Goal: Information Seeking & Learning: Learn about a topic

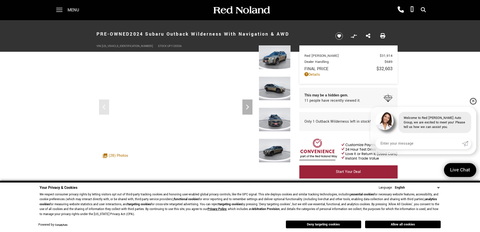
click at [474, 102] on link "✕" at bounding box center [473, 101] width 6 height 6
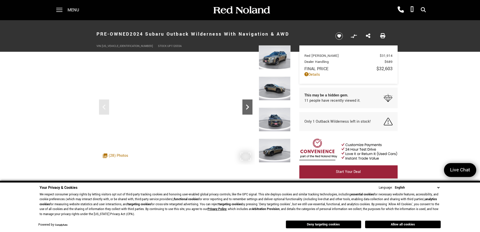
click at [246, 108] on icon "Next" at bounding box center [248, 107] width 10 height 10
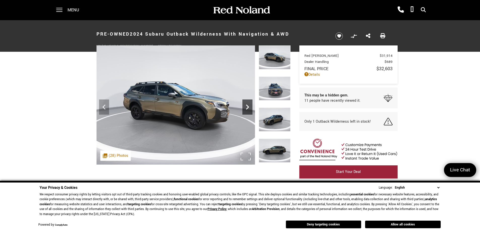
click at [246, 108] on icon "Next" at bounding box center [248, 107] width 10 height 10
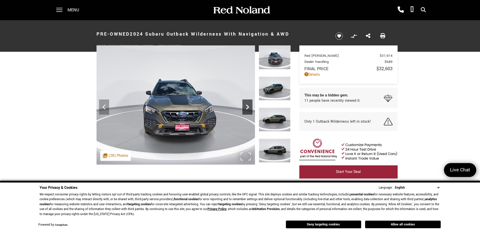
click at [246, 108] on icon "Next" at bounding box center [248, 107] width 10 height 10
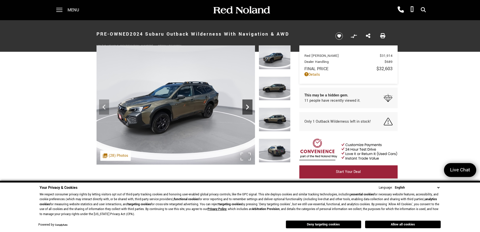
click at [246, 108] on icon "Next" at bounding box center [248, 107] width 10 height 10
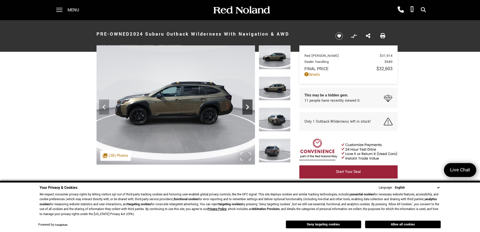
click at [246, 108] on icon "Next" at bounding box center [248, 107] width 10 height 10
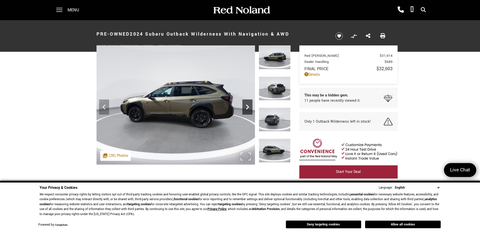
click at [247, 109] on icon "Next" at bounding box center [247, 106] width 3 height 5
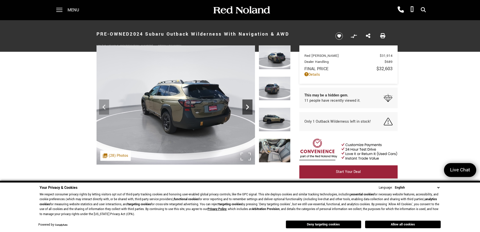
click at [248, 107] on icon "Next" at bounding box center [247, 106] width 3 height 5
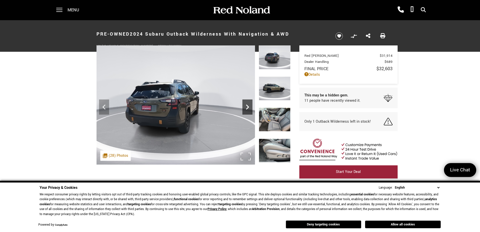
click at [248, 107] on icon "Next" at bounding box center [247, 106] width 3 height 5
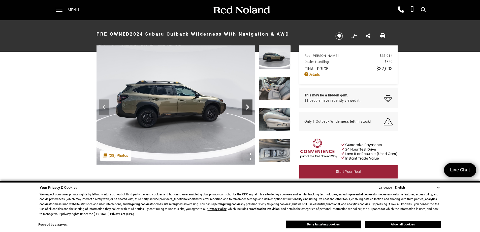
click at [248, 107] on icon "Next" at bounding box center [247, 106] width 3 height 5
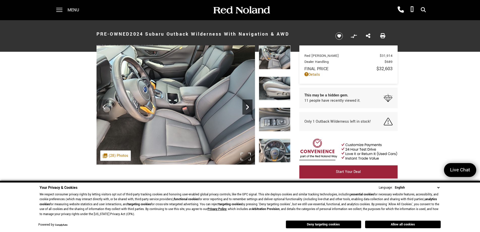
click at [248, 107] on icon "Next" at bounding box center [247, 106] width 3 height 5
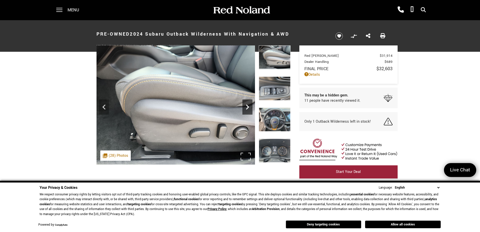
click at [248, 107] on icon "Next" at bounding box center [247, 106] width 3 height 5
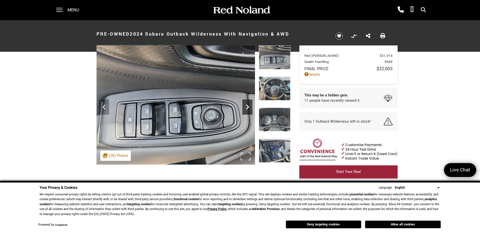
click at [248, 107] on icon "Next" at bounding box center [247, 106] width 3 height 5
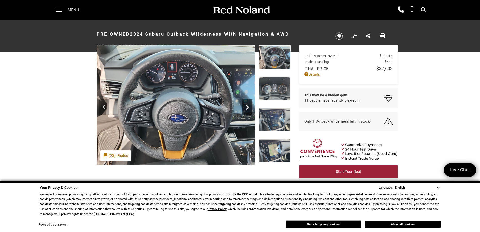
click at [248, 107] on icon "Next" at bounding box center [247, 106] width 3 height 5
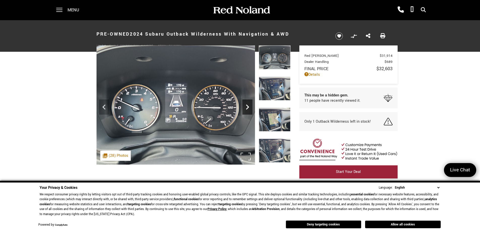
click at [248, 107] on icon "Next" at bounding box center [247, 106] width 3 height 5
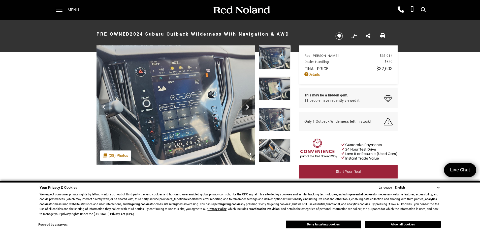
click at [248, 107] on icon "Next" at bounding box center [247, 106] width 3 height 5
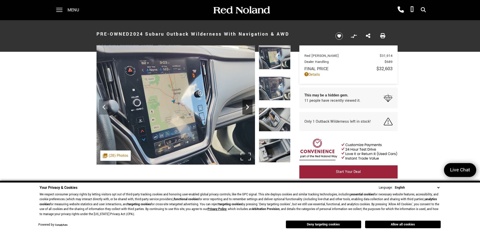
click at [248, 107] on icon "Next" at bounding box center [247, 106] width 3 height 5
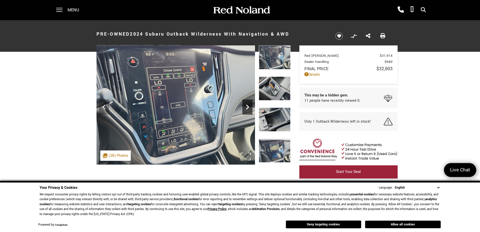
click at [248, 107] on icon "Next" at bounding box center [247, 106] width 3 height 5
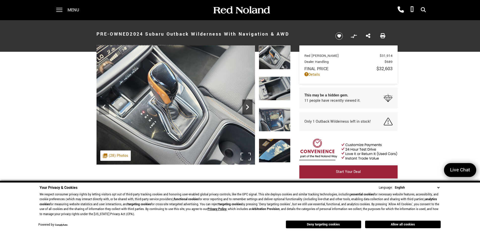
click at [248, 107] on icon "Next" at bounding box center [247, 106] width 3 height 5
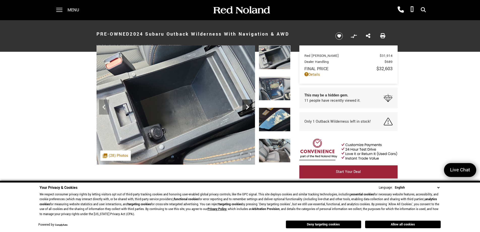
click at [248, 107] on icon "Next" at bounding box center [247, 106] width 3 height 5
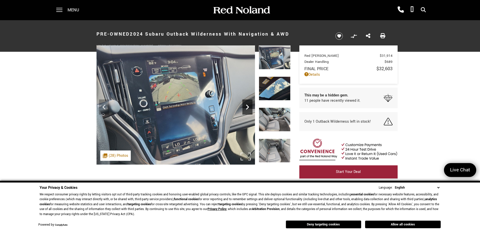
click at [248, 107] on icon "Next" at bounding box center [247, 106] width 3 height 5
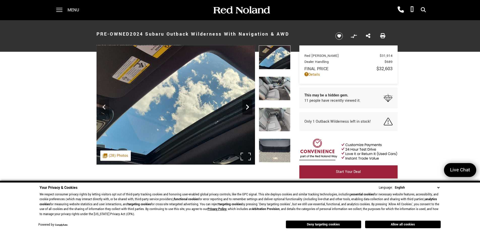
click at [247, 105] on icon "Next" at bounding box center [247, 106] width 3 height 5
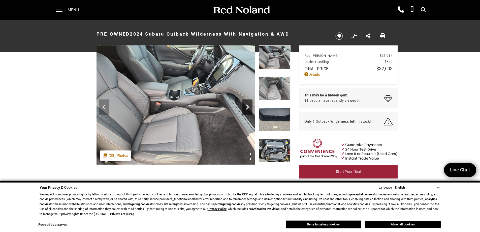
click at [249, 105] on icon "Next" at bounding box center [248, 107] width 10 height 10
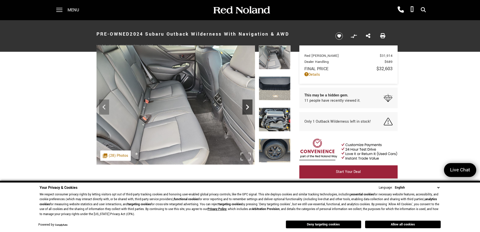
click at [249, 105] on icon "Next" at bounding box center [248, 107] width 10 height 10
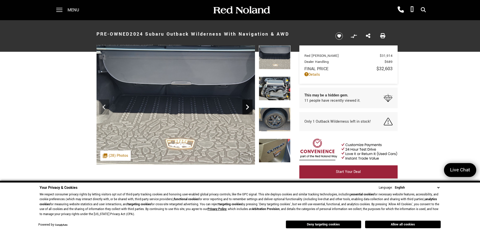
click at [249, 105] on icon "Next" at bounding box center [248, 107] width 10 height 10
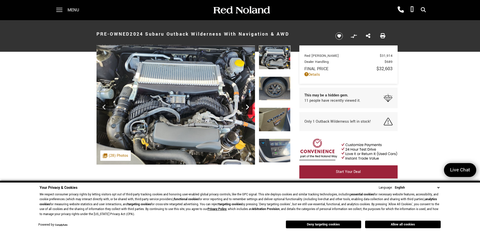
click at [249, 105] on icon "Next" at bounding box center [248, 107] width 10 height 10
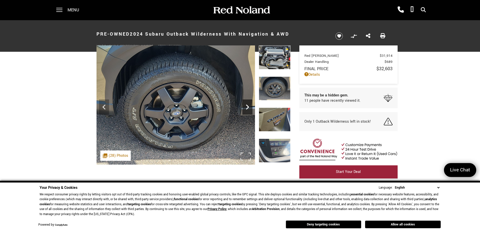
click at [249, 105] on icon "Next" at bounding box center [248, 107] width 10 height 10
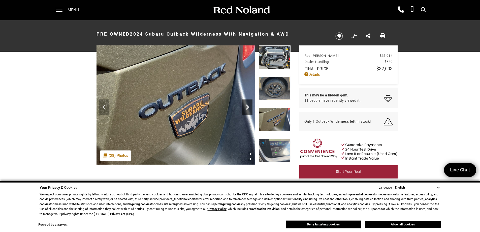
click at [249, 105] on icon "Next" at bounding box center [248, 107] width 10 height 10
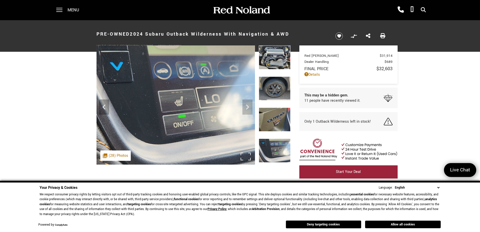
click at [249, 105] on img at bounding box center [176, 104] width 159 height 119
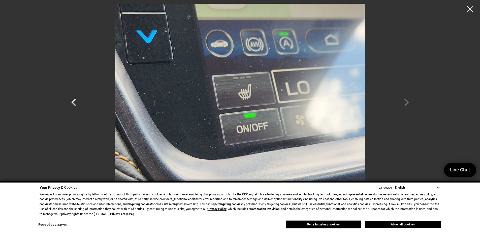
click at [405, 104] on div at bounding box center [240, 98] width 353 height 188
click at [471, 7] on div at bounding box center [470, 8] width 13 height 13
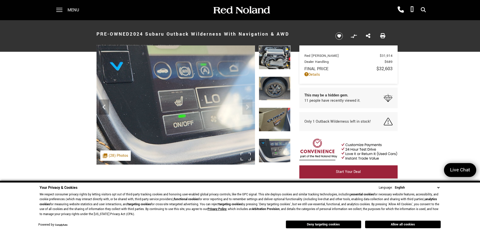
click at [248, 107] on img at bounding box center [176, 104] width 159 height 119
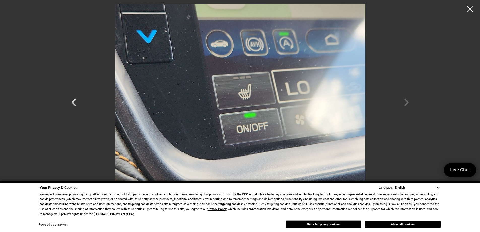
click at [471, 8] on div at bounding box center [470, 8] width 13 height 13
